Goal: Task Accomplishment & Management: Complete application form

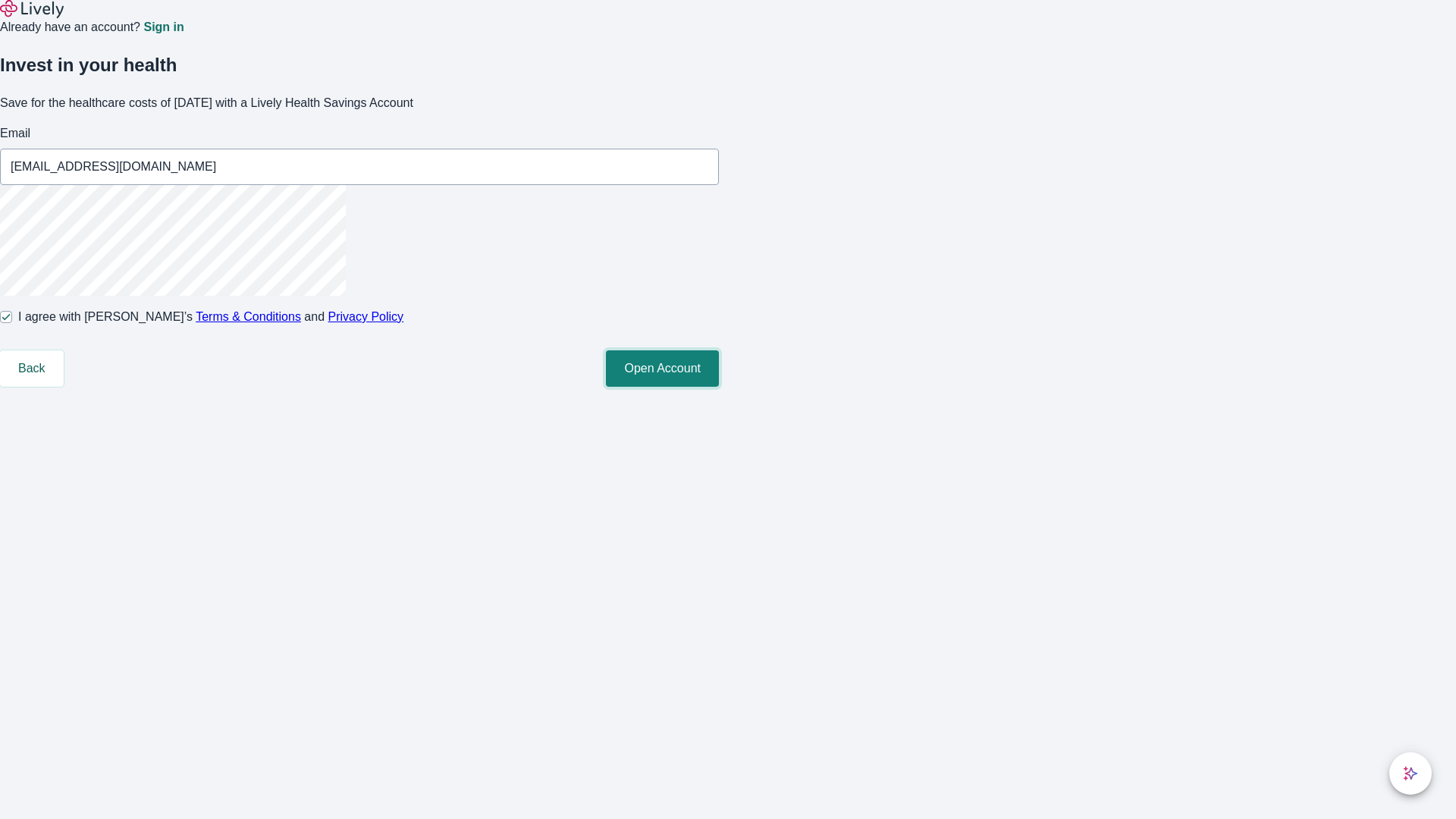
click at [719, 386] on button "Open Account" at bounding box center [662, 368] width 113 height 36
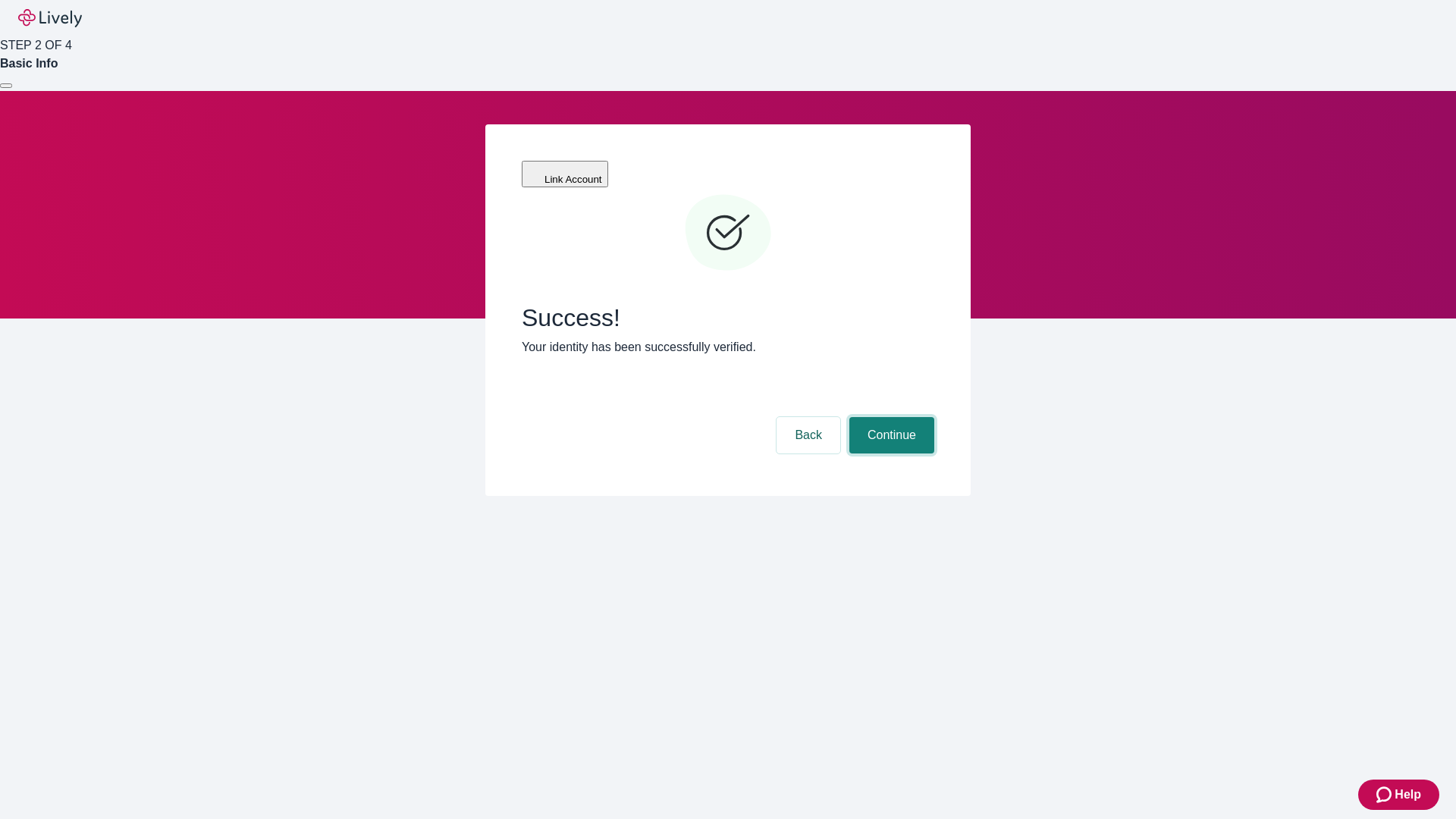
click at [890, 417] on button "Continue" at bounding box center [891, 435] width 85 height 36
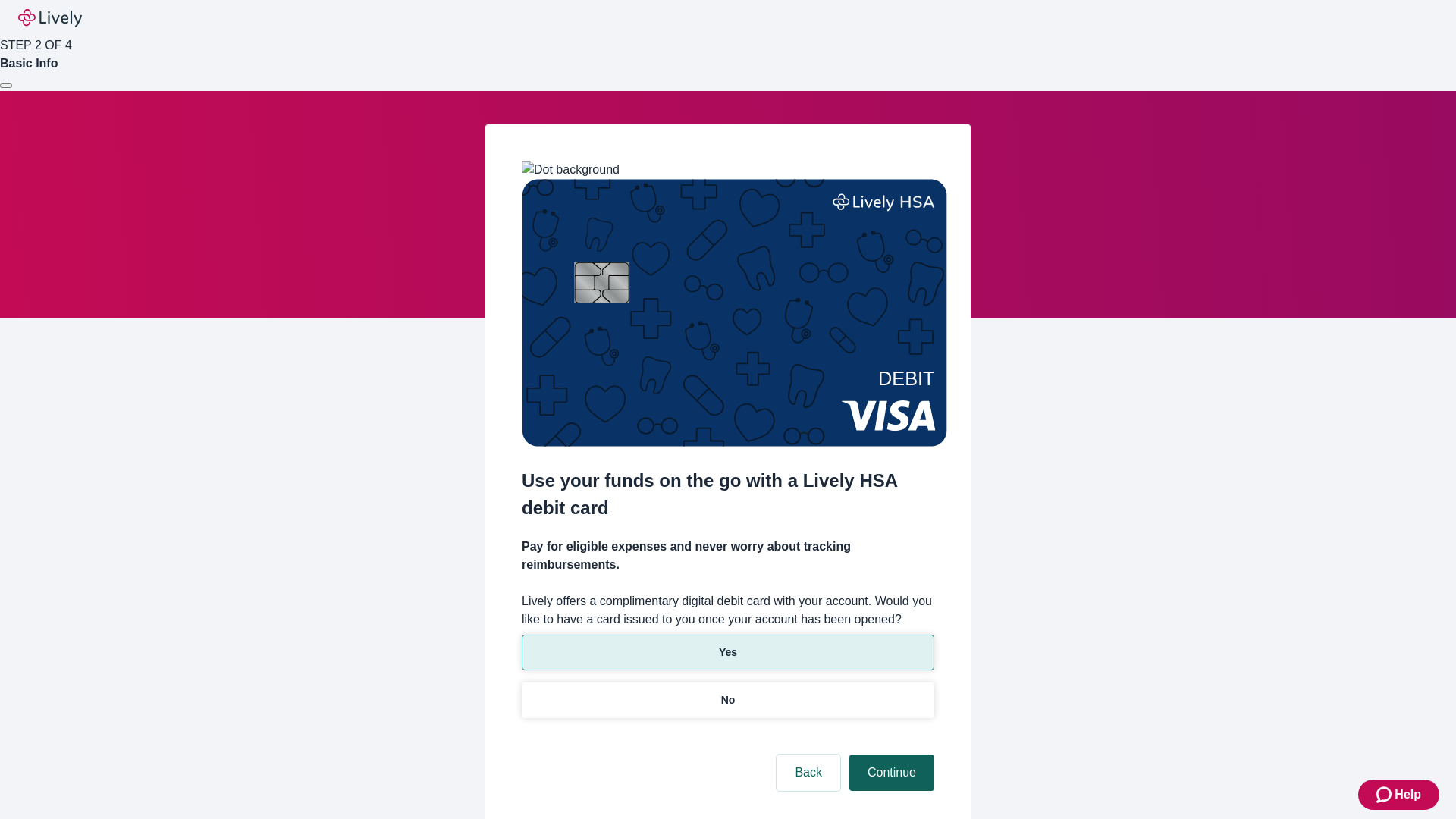
click at [727, 692] on p "No" at bounding box center [728, 700] width 14 height 16
click at [890, 754] on button "Continue" at bounding box center [891, 773] width 85 height 36
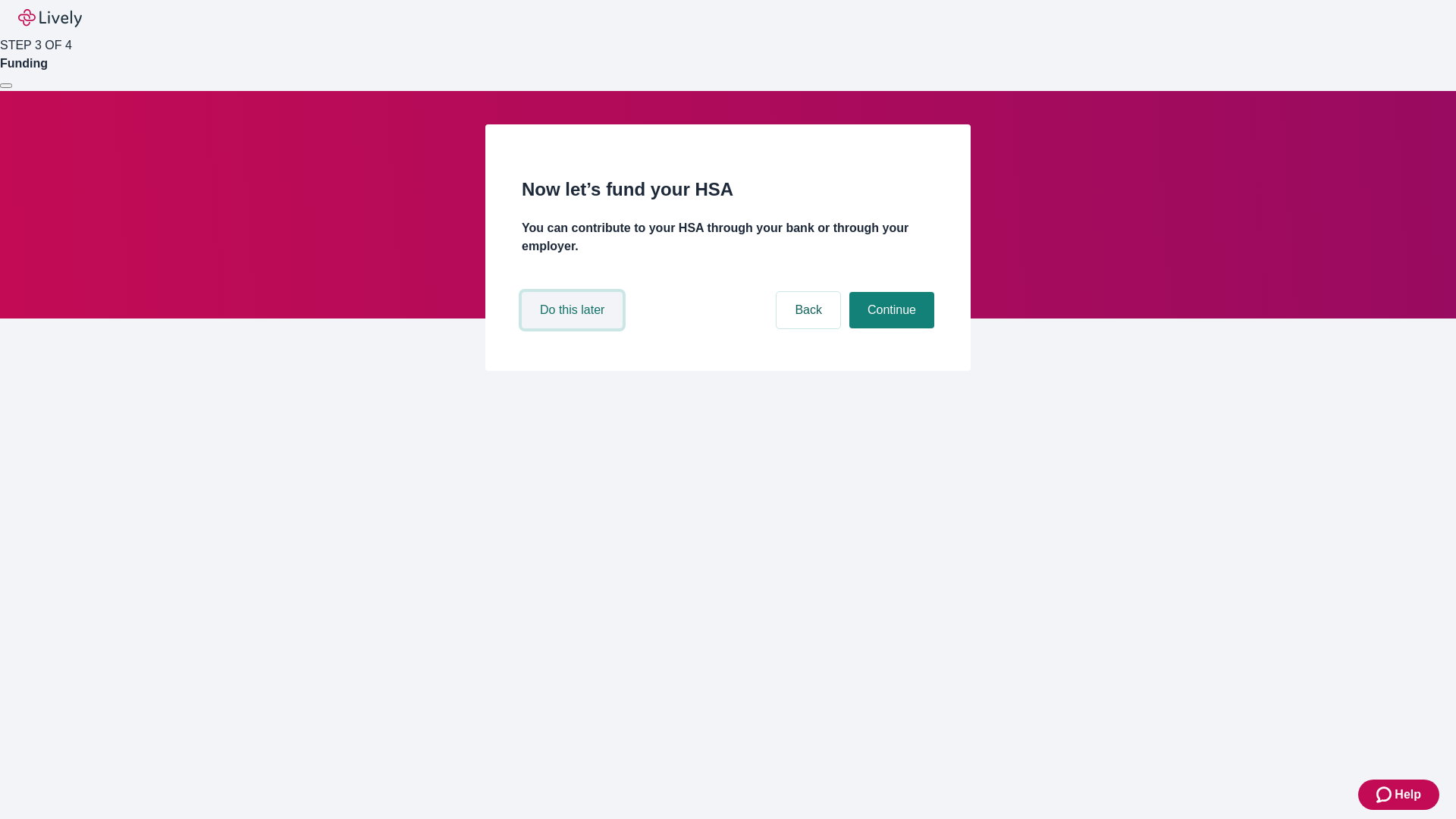
click at [574, 328] on button "Do this later" at bounding box center [572, 310] width 101 height 36
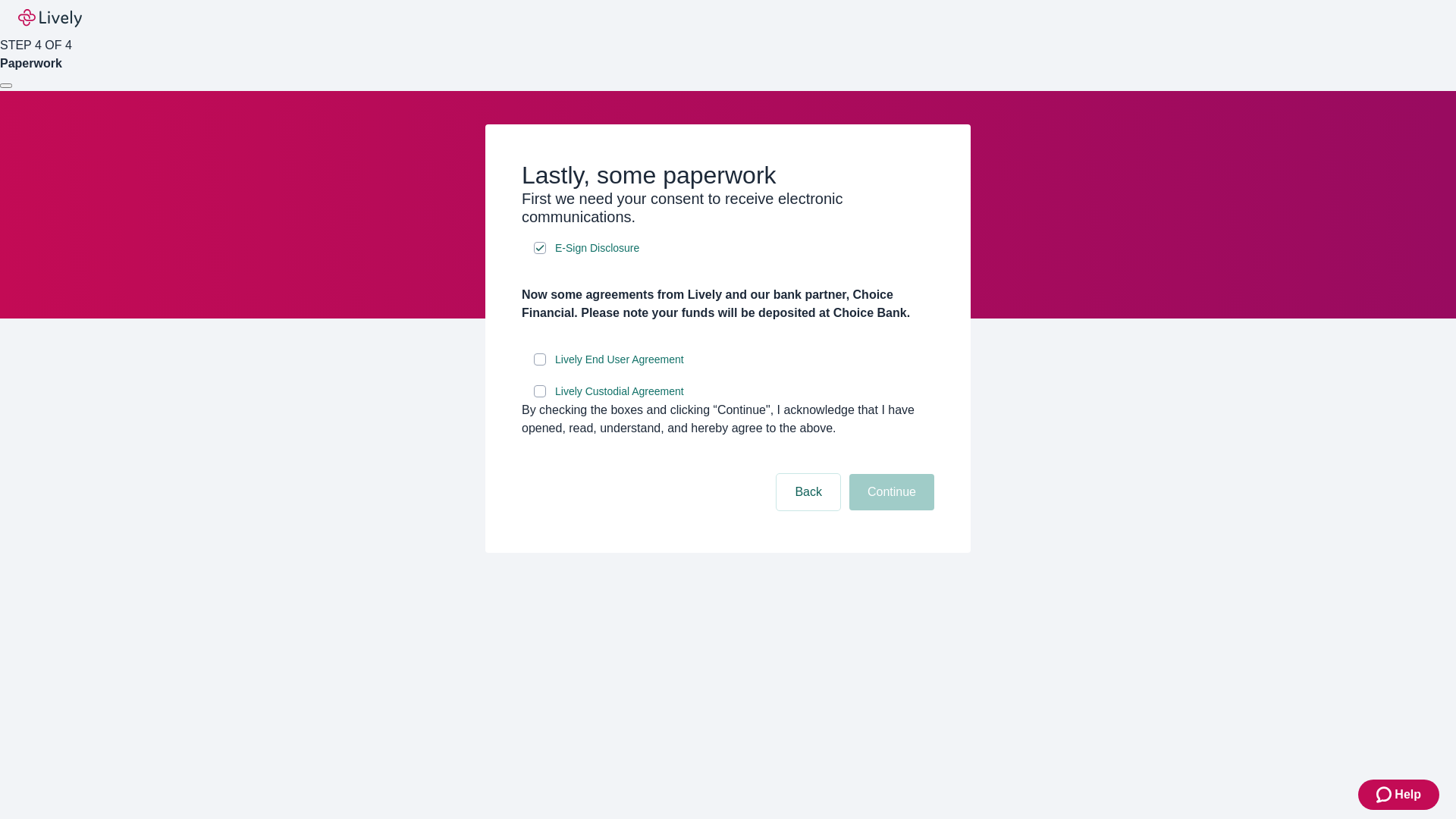
click at [540, 366] on input "Lively End User Agreement" at bounding box center [540, 359] width 12 height 12
checkbox input "true"
click at [540, 397] on input "Lively Custodial Agreement" at bounding box center [540, 391] width 12 height 12
checkbox input "true"
click at [890, 510] on button "Continue" at bounding box center [891, 492] width 85 height 36
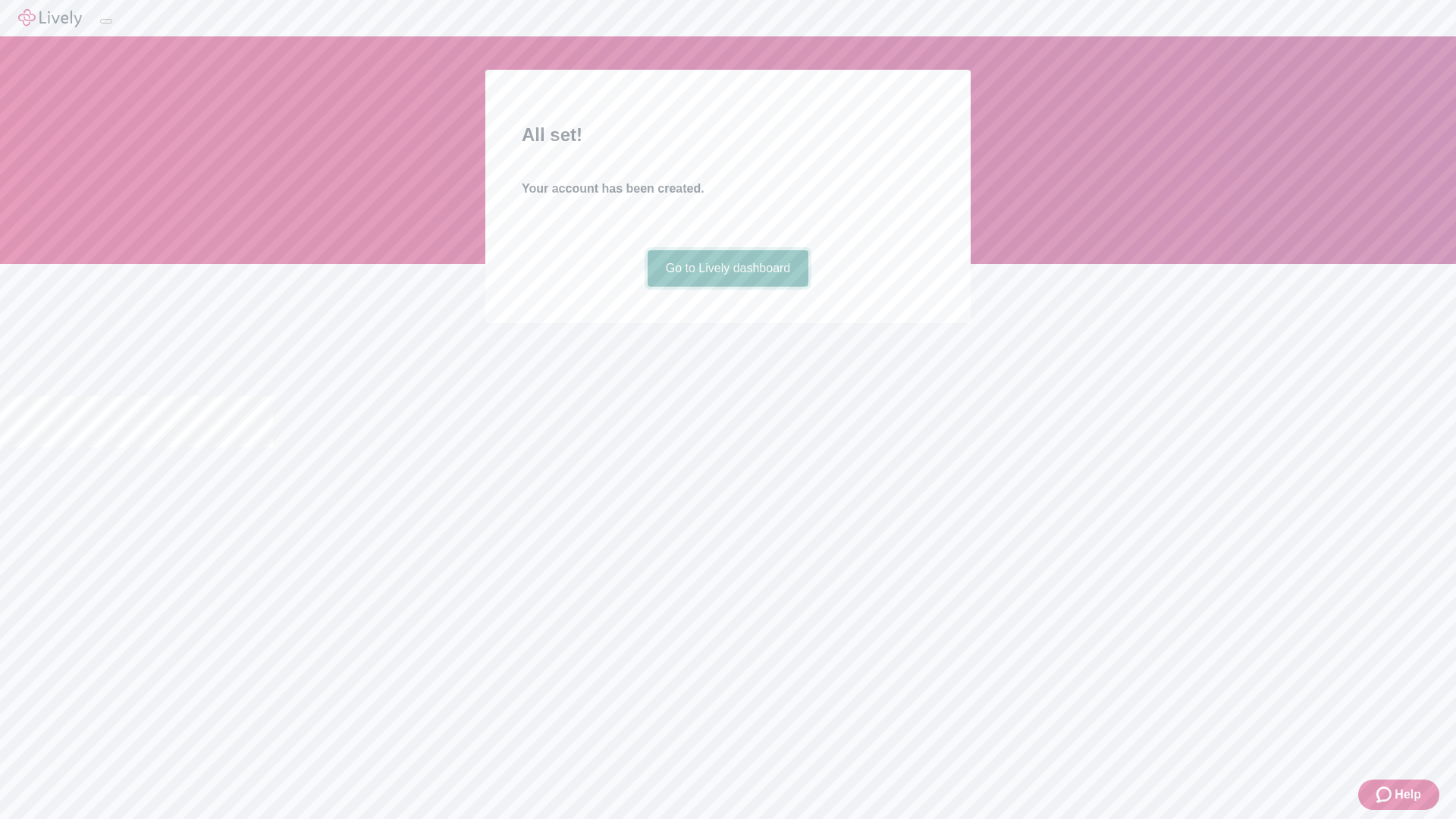
click at [727, 287] on link "Go to Lively dashboard" at bounding box center [728, 269] width 162 height 36
